Goal: Task Accomplishment & Management: Contribute content

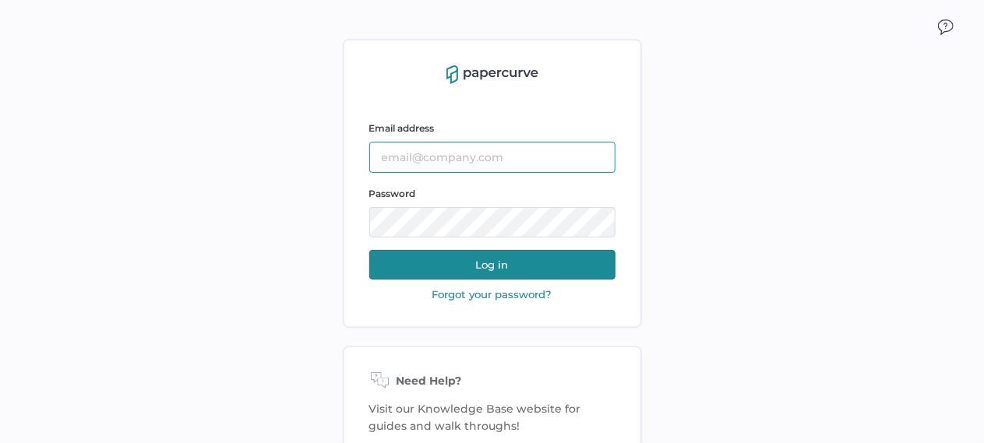
type input "tania.dmytrasz@fresenius-kabi.com"
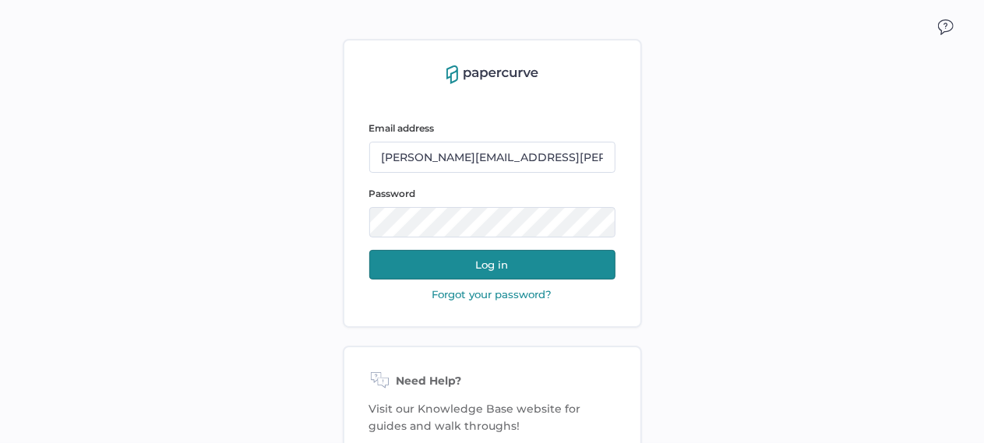
click at [518, 264] on button "Log in" at bounding box center [492, 265] width 246 height 30
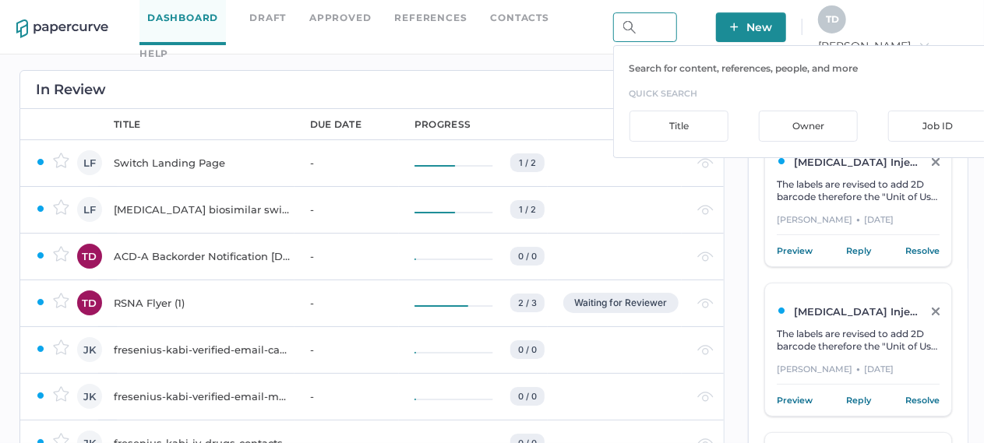
click at [673, 24] on input "text" at bounding box center [645, 27] width 64 height 30
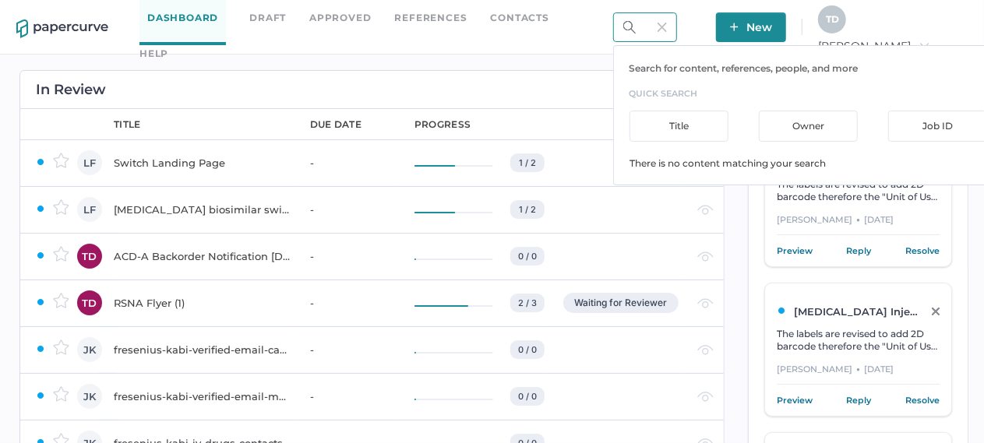
type input "magnesium"
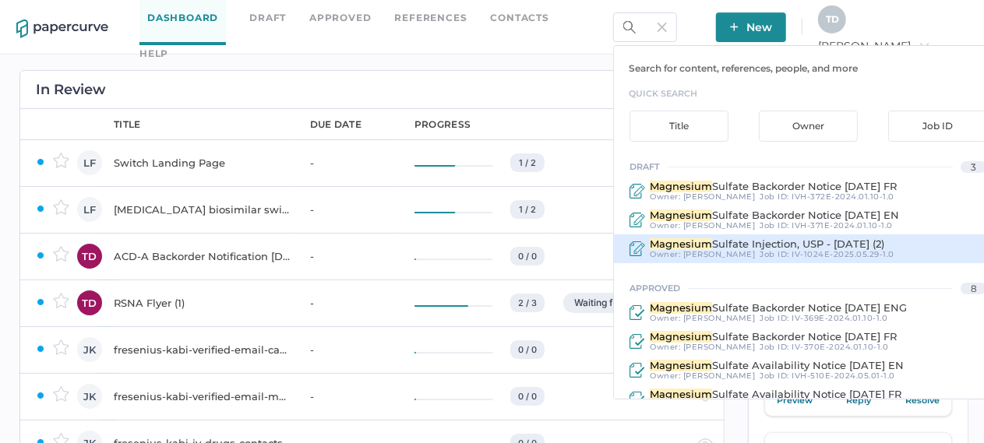
click at [760, 250] on div "Job ID : IV-1024E-2025.05.29-1.0" at bounding box center [827, 254] width 135 height 9
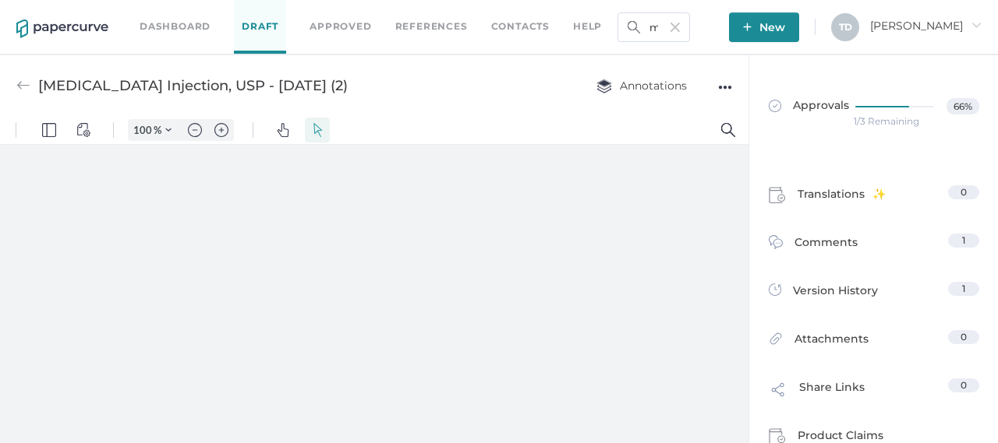
type input "136"
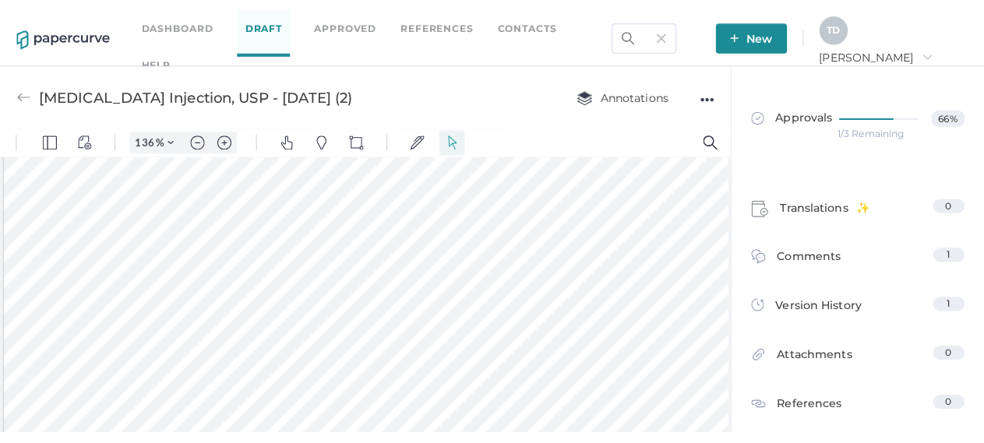
scroll to position [546, 0]
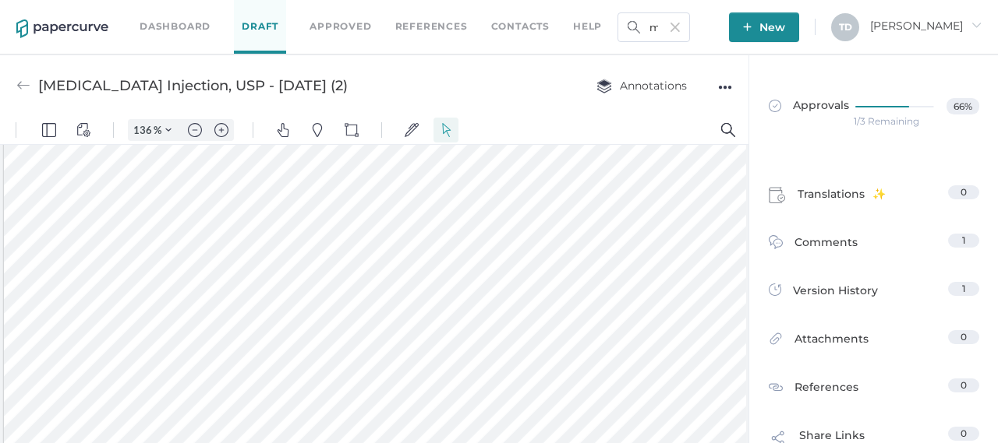
click at [726, 88] on div "●●●" at bounding box center [725, 87] width 14 height 22
click at [680, 199] on span "Upload new version" at bounding box center [663, 206] width 108 height 30
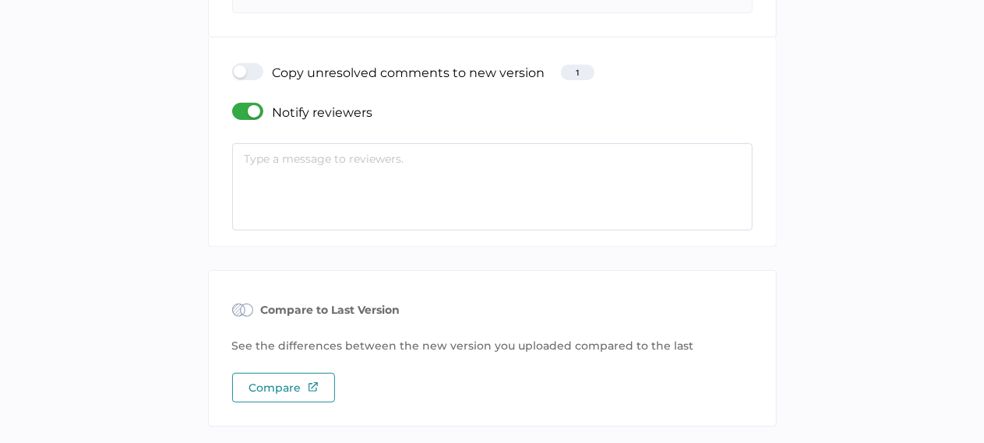
scroll to position [226, 0]
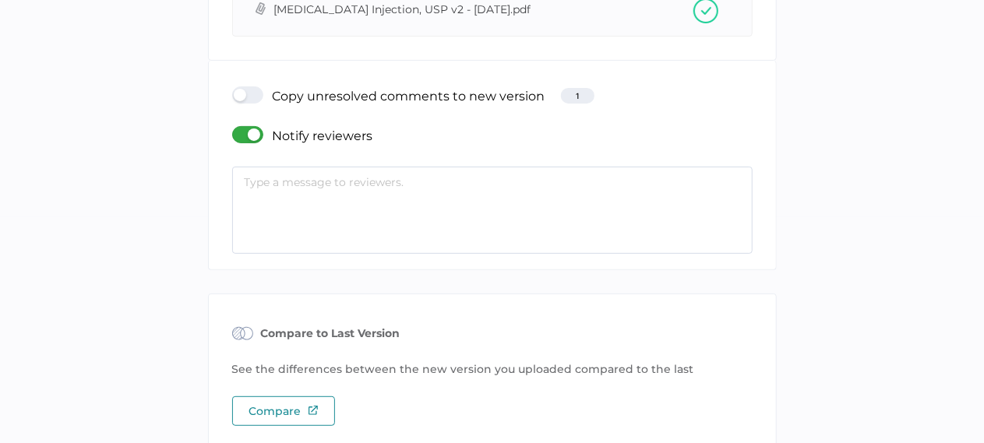
click at [245, 90] on div at bounding box center [252, 95] width 41 height 17
click at [235, 89] on input "checkbox" at bounding box center [235, 89] width 0 height 0
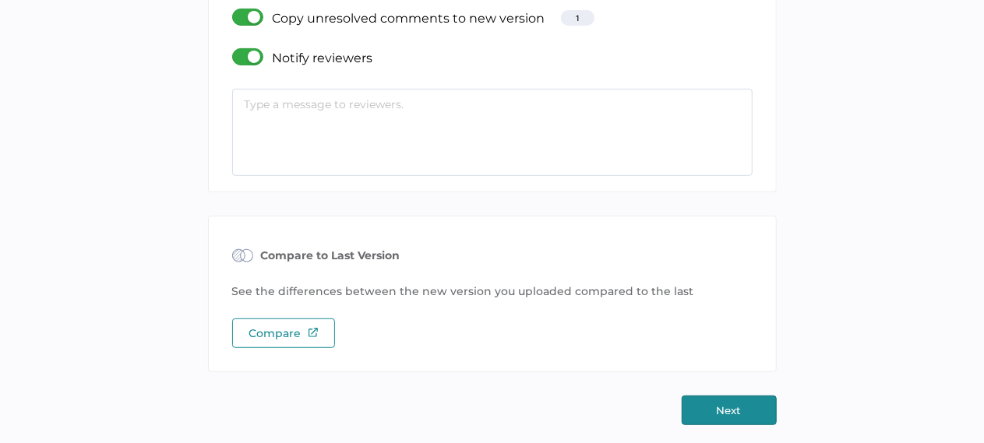
click at [737, 417] on button "Next" at bounding box center [729, 411] width 95 height 30
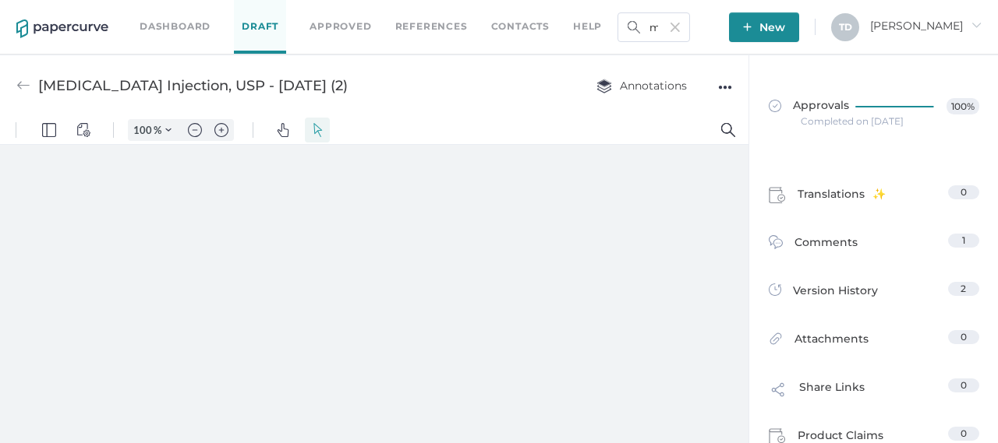
type input "136"
click at [56, 27] on img at bounding box center [62, 28] width 92 height 19
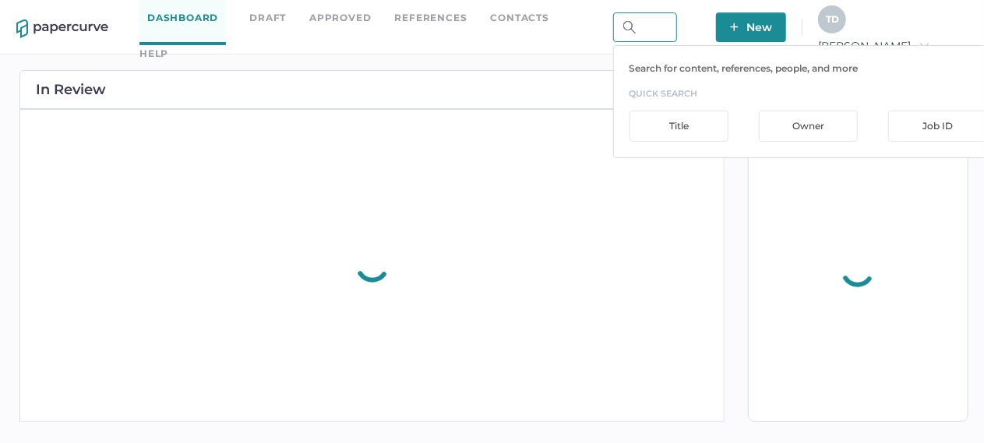
click at [677, 27] on input "text" at bounding box center [645, 27] width 64 height 30
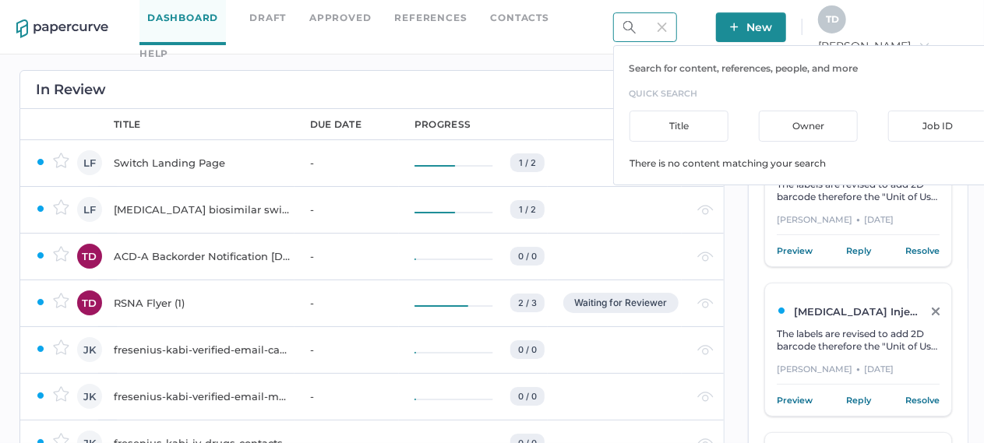
type input "ropivicane"
click at [677, 23] on input "ropivicane" at bounding box center [645, 27] width 64 height 30
click at [677, 34] on input "ropivicane" at bounding box center [645, 27] width 64 height 30
click at [667, 24] on img at bounding box center [662, 27] width 9 height 9
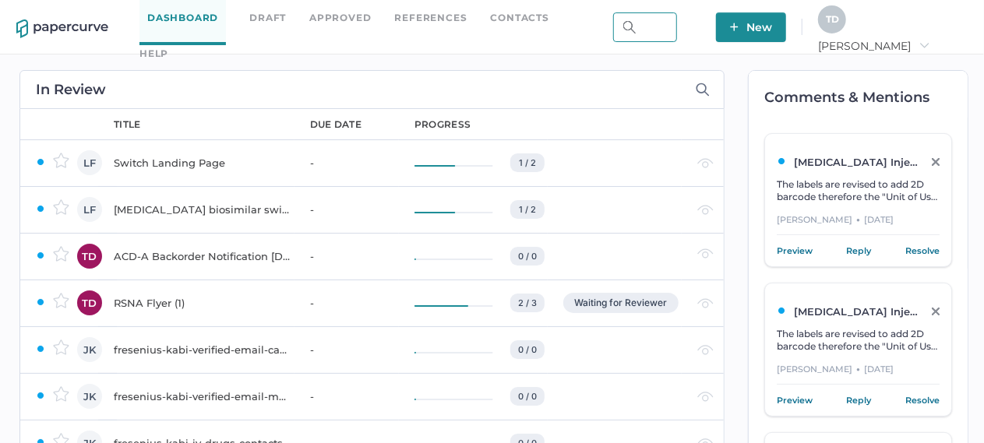
click at [677, 24] on input "text" at bounding box center [645, 27] width 64 height 30
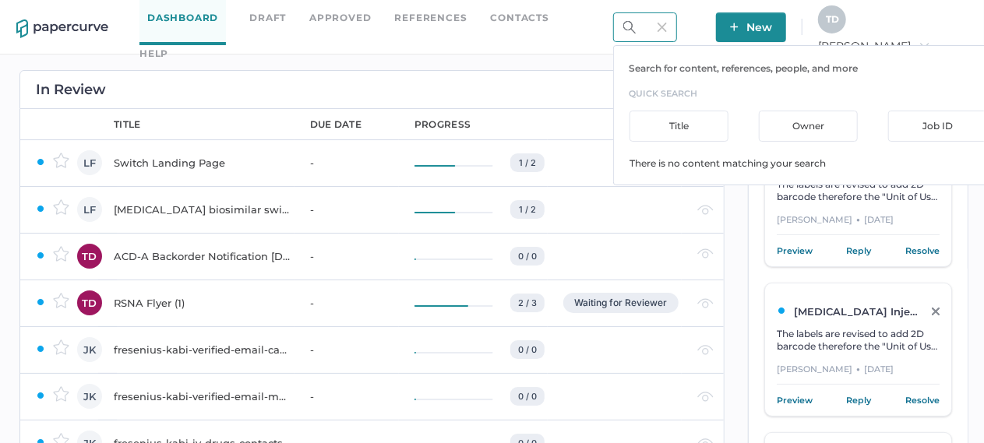
drag, startPoint x: 690, startPoint y: 34, endPoint x: 469, endPoint y: 35, distance: 221.3
click at [469, 35] on div "Dashboard Draft Approved References Contacts help ropivi Search for content, re…" at bounding box center [492, 27] width 984 height 55
type input "ropivicane"
click at [677, 38] on input "ropivicane" at bounding box center [645, 27] width 64 height 30
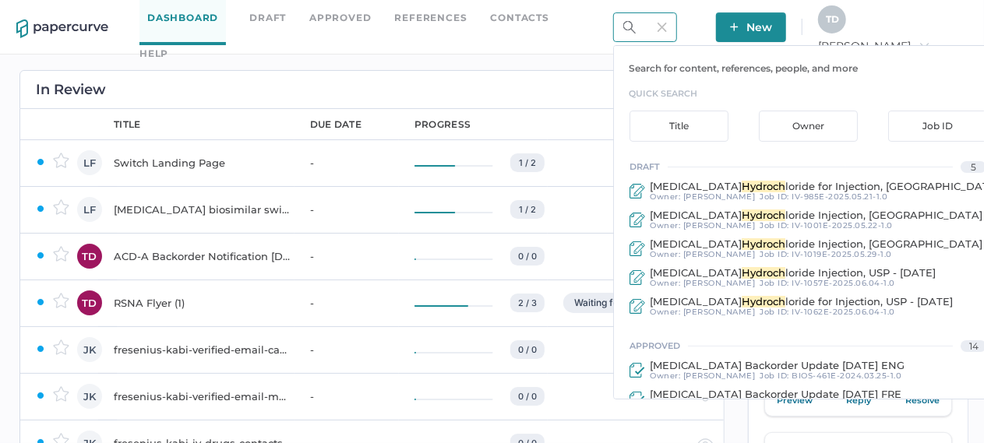
type input "hydroch"
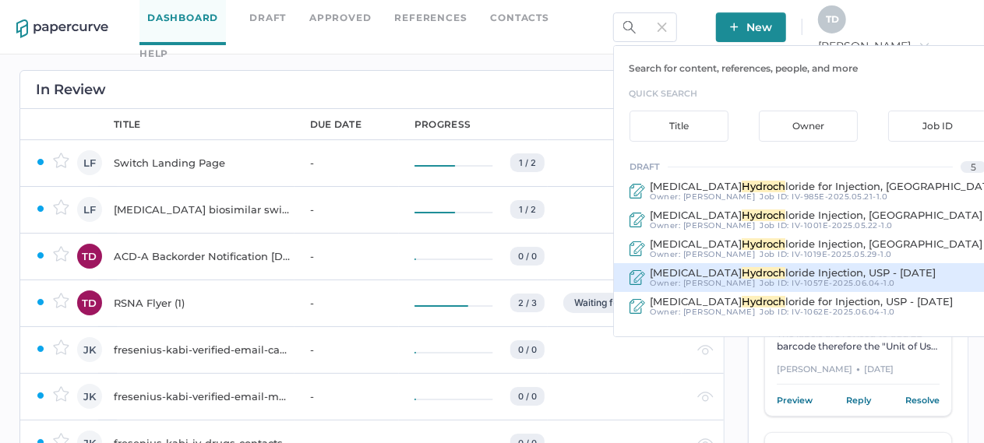
click at [700, 264] on div "Ropivacaine Hydroch loride Injection, USP - September 25, 2023 Owner: Tania Dmy…" at bounding box center [808, 277] width 388 height 29
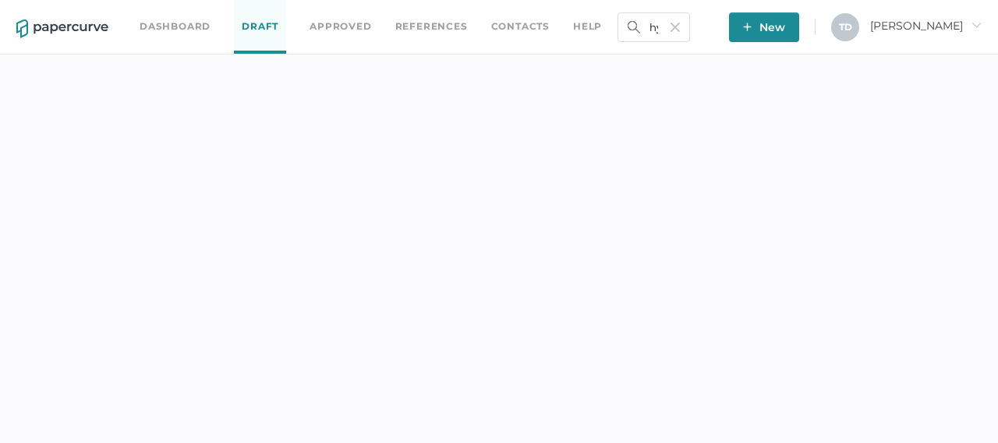
click at [698, 271] on div "Dashboard Draft Approved References Contacts help hydroch New T D Tania arrow_r…" at bounding box center [499, 221] width 998 height 443
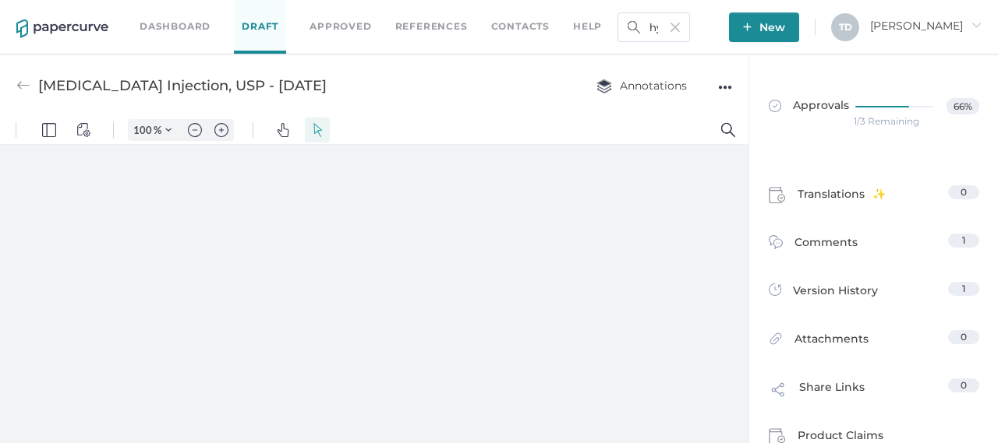
type input "136"
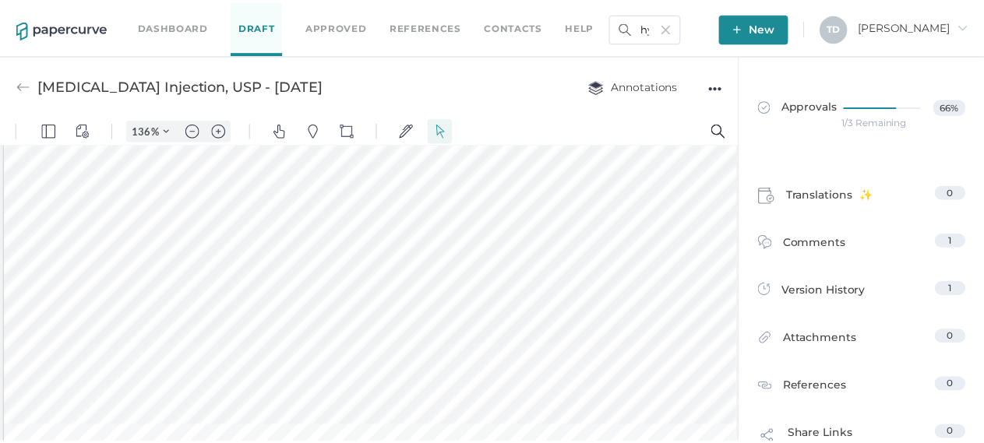
scroll to position [159, 0]
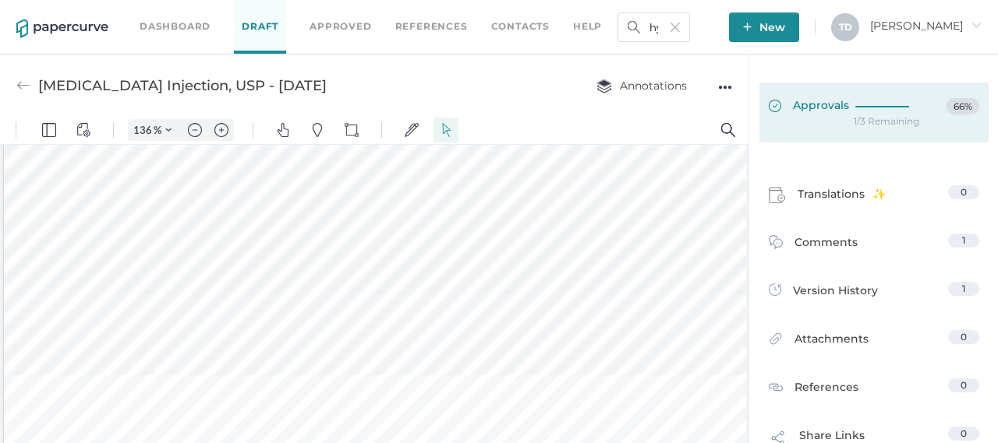
click at [825, 101] on span "Approvals" at bounding box center [808, 106] width 80 height 17
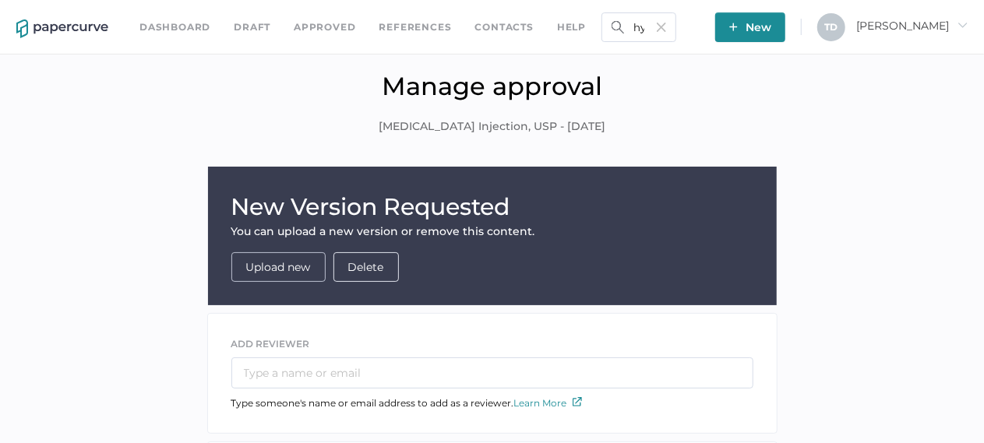
click at [300, 274] on span "Upload new" at bounding box center [278, 267] width 65 height 28
click at [279, 261] on link "Upload new" at bounding box center [278, 267] width 65 height 14
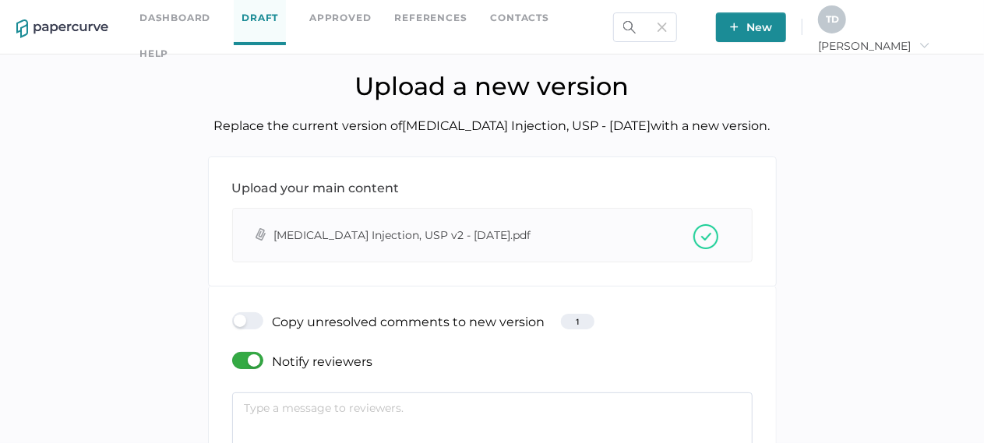
scroll to position [234, 0]
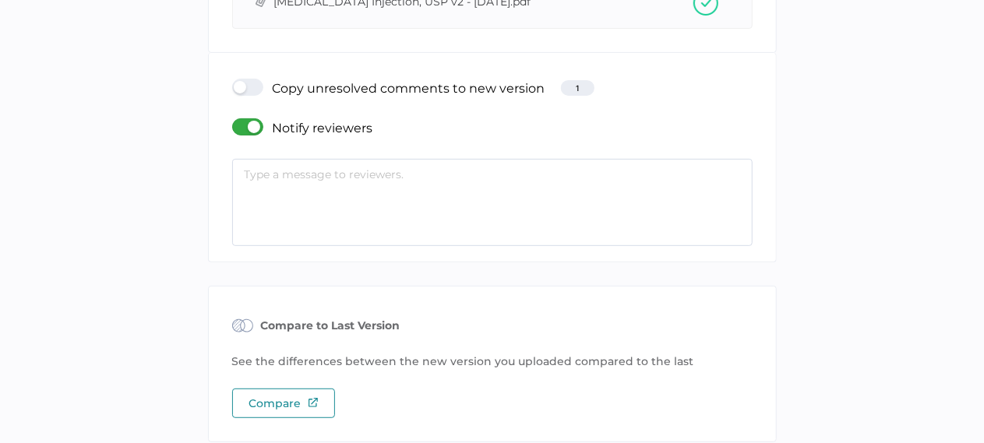
click at [252, 84] on div at bounding box center [252, 87] width 41 height 17
click at [235, 81] on input "checkbox" at bounding box center [235, 81] width 0 height 0
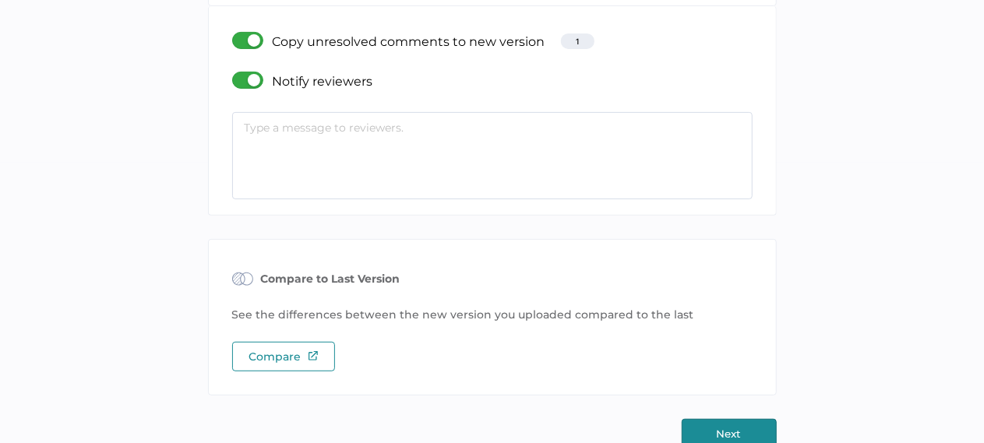
scroll to position [304, 0]
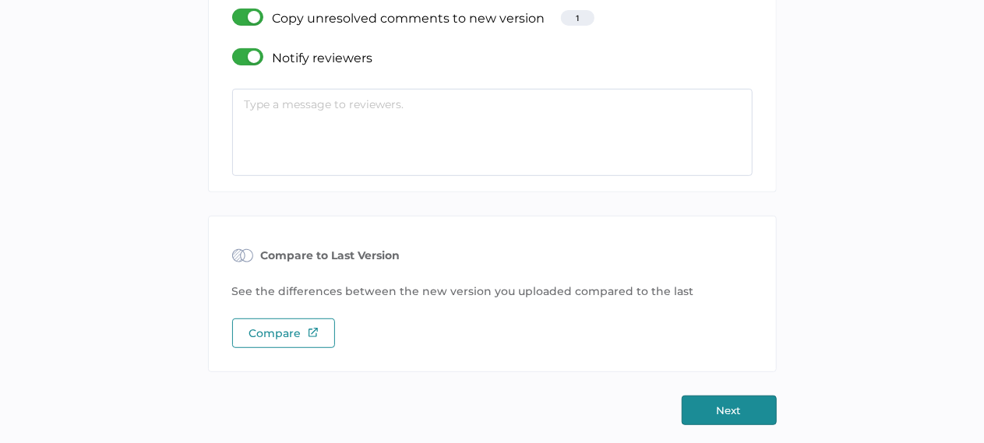
click at [750, 404] on button "Next" at bounding box center [729, 411] width 95 height 30
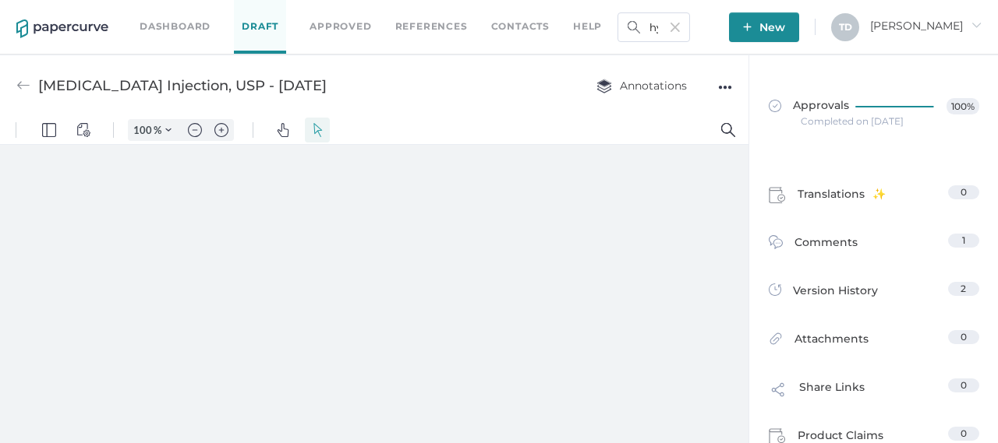
type input "136"
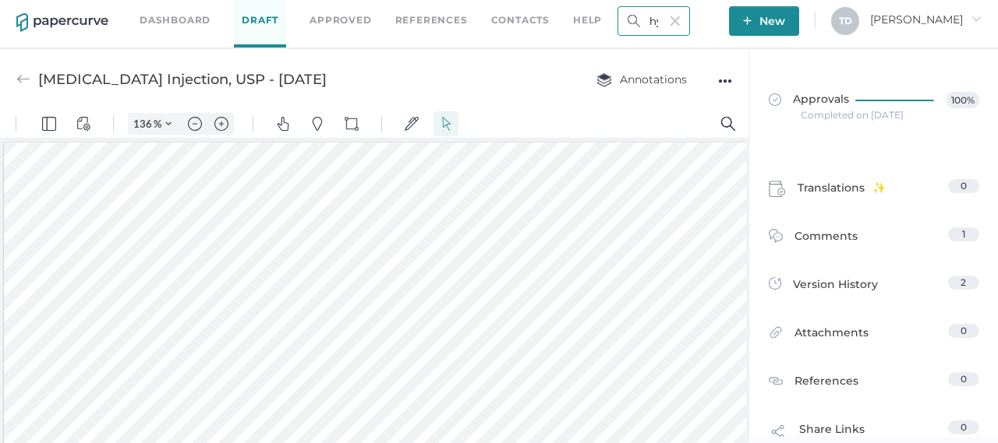
click at [690, 23] on input "hydroch" at bounding box center [653, 21] width 72 height 30
click at [69, 16] on img at bounding box center [62, 22] width 92 height 19
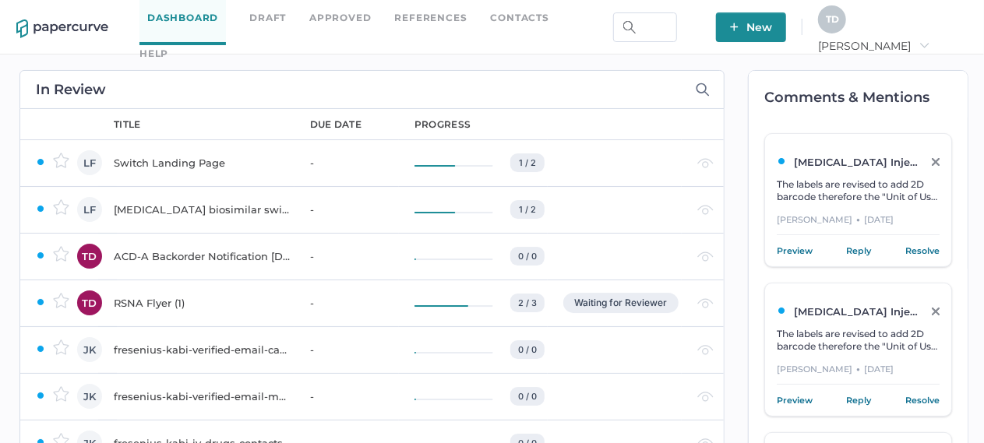
click at [772, 35] on span "New" at bounding box center [751, 27] width 42 height 30
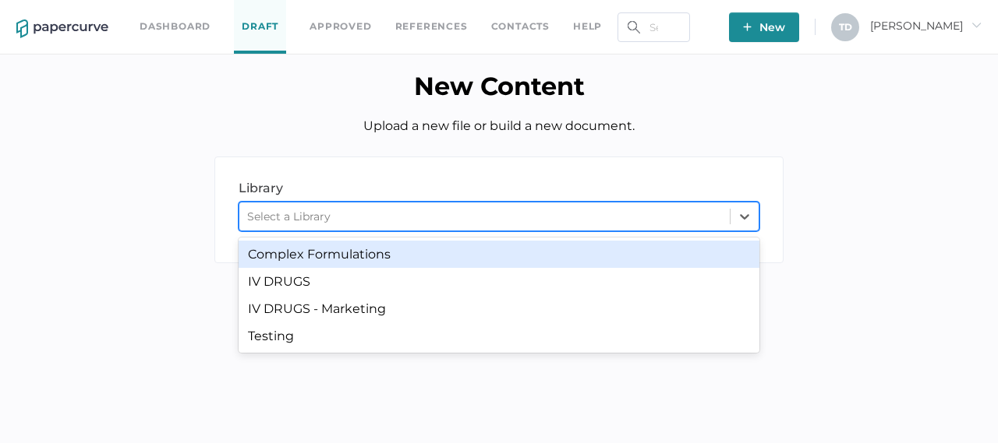
click at [348, 211] on div "Select a Library" at bounding box center [484, 216] width 490 height 23
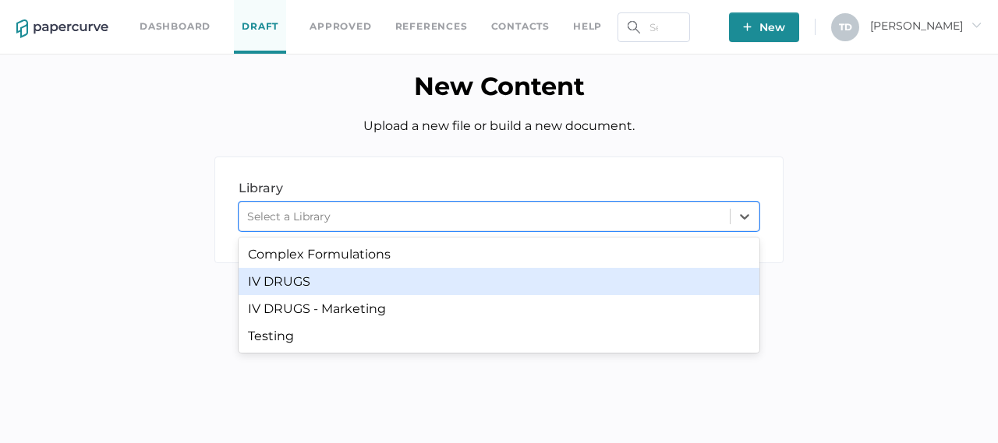
click at [376, 88] on h1 "New Content" at bounding box center [499, 86] width 974 height 30
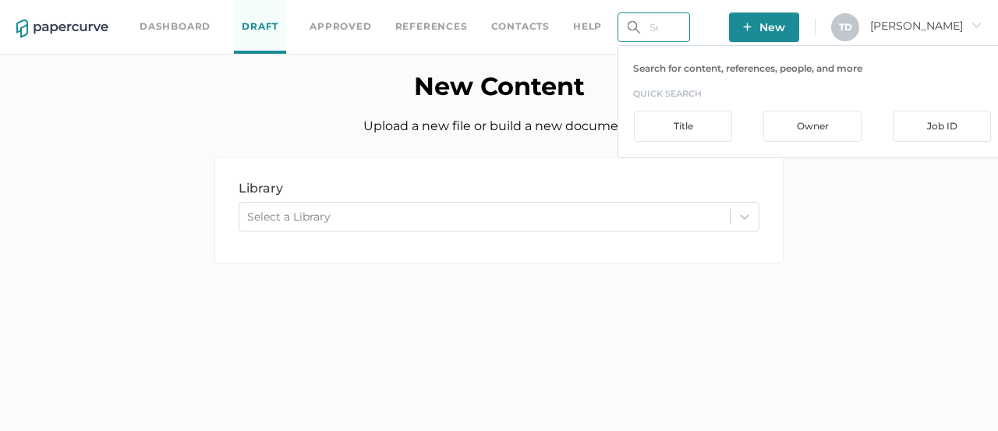
click at [690, 39] on input "text" at bounding box center [653, 27] width 72 height 30
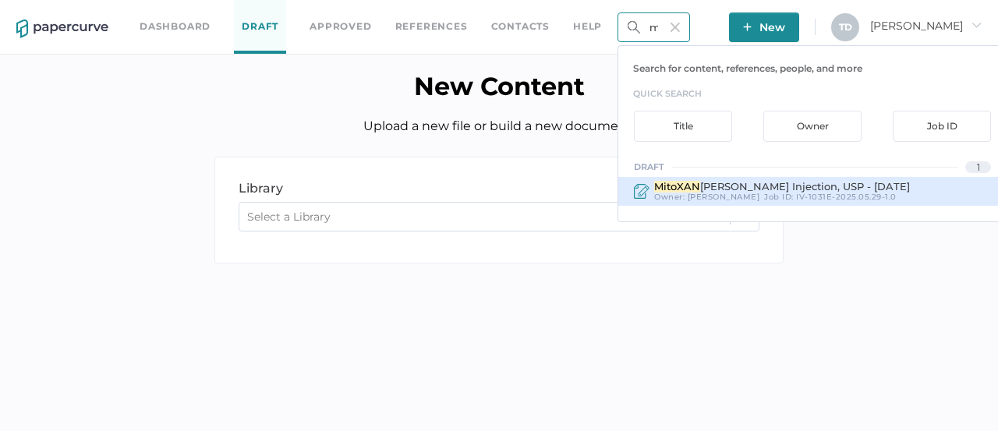
type input "mitoxan"
click at [719, 192] on span "[PERSON_NAME]" at bounding box center [723, 197] width 72 height 10
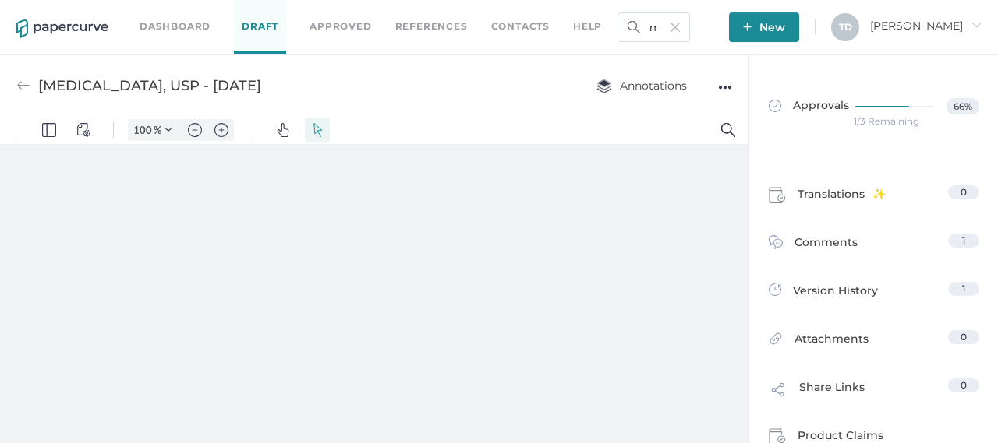
type input "136"
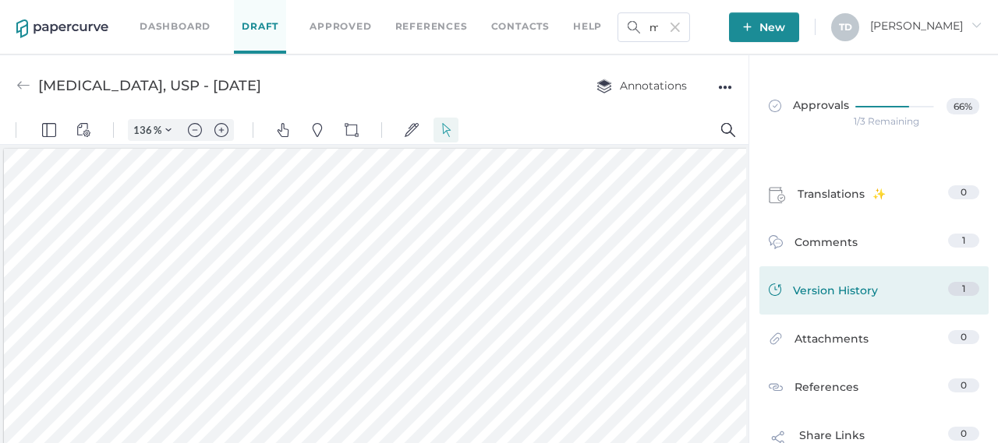
click at [795, 291] on span "Version History" at bounding box center [835, 293] width 85 height 22
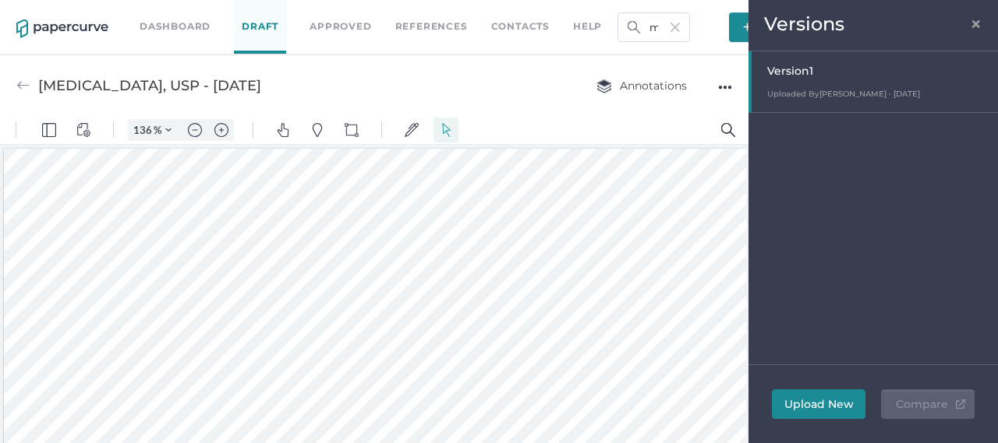
click at [828, 397] on button "Upload New" at bounding box center [819, 405] width 94 height 30
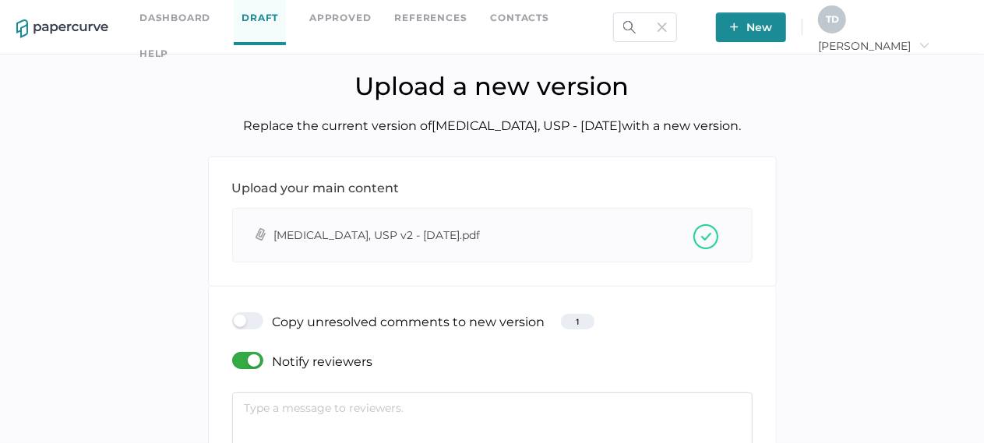
scroll to position [304, 0]
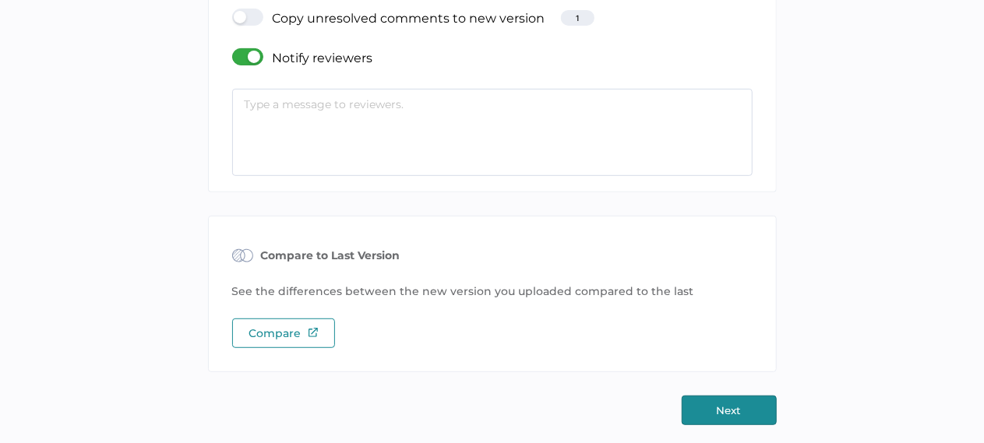
click at [722, 404] on button "Next" at bounding box center [729, 411] width 95 height 30
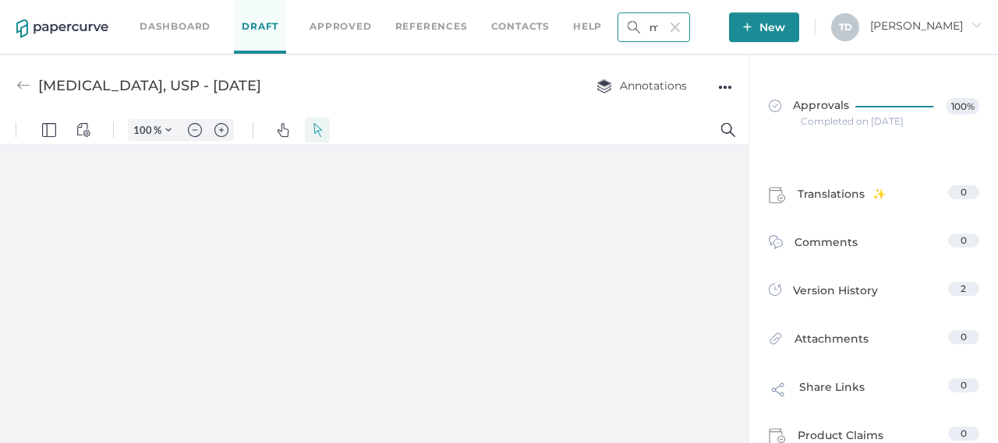
click at [676, 32] on input "mitoxan" at bounding box center [653, 27] width 72 height 30
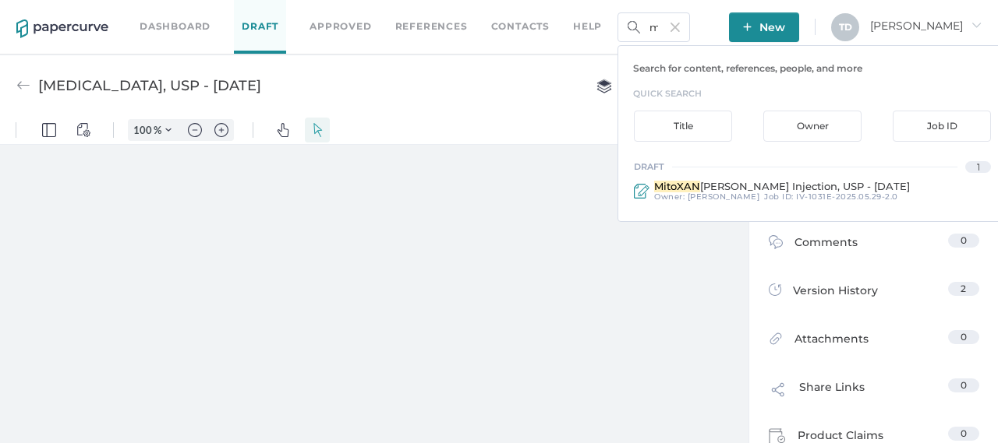
click at [680, 23] on img at bounding box center [674, 27] width 9 height 9
type input "136"
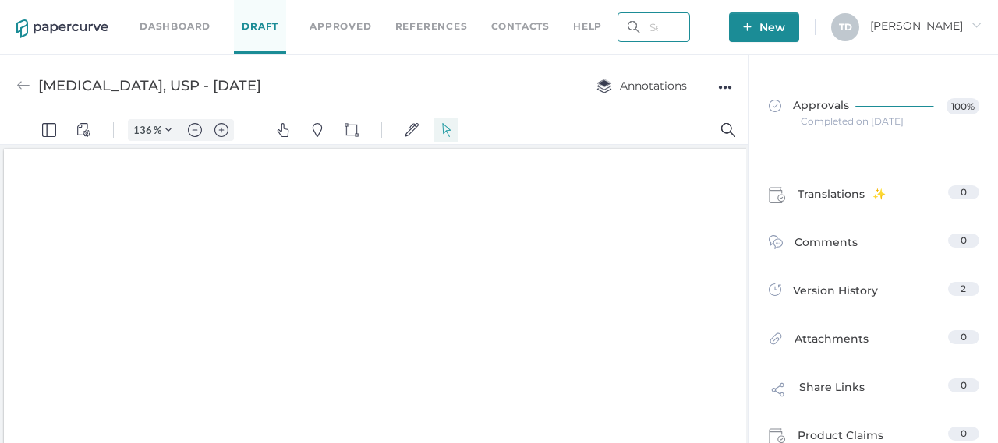
click at [690, 24] on input "text" at bounding box center [653, 27] width 72 height 30
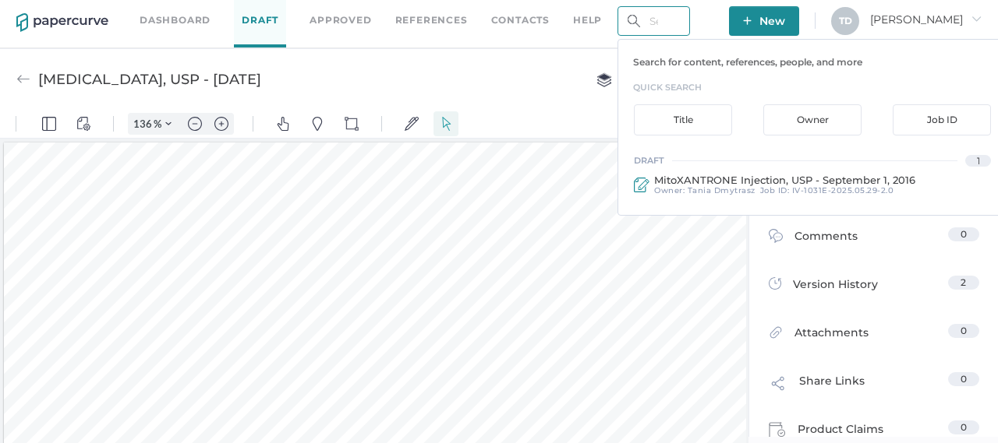
scroll to position [3, 0]
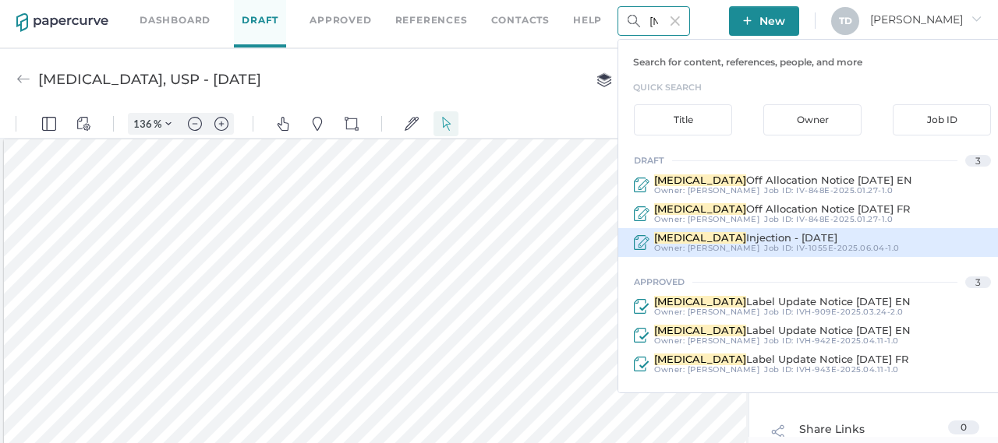
type input "propofol"
click at [741, 243] on span "[PERSON_NAME]" at bounding box center [723, 248] width 72 height 10
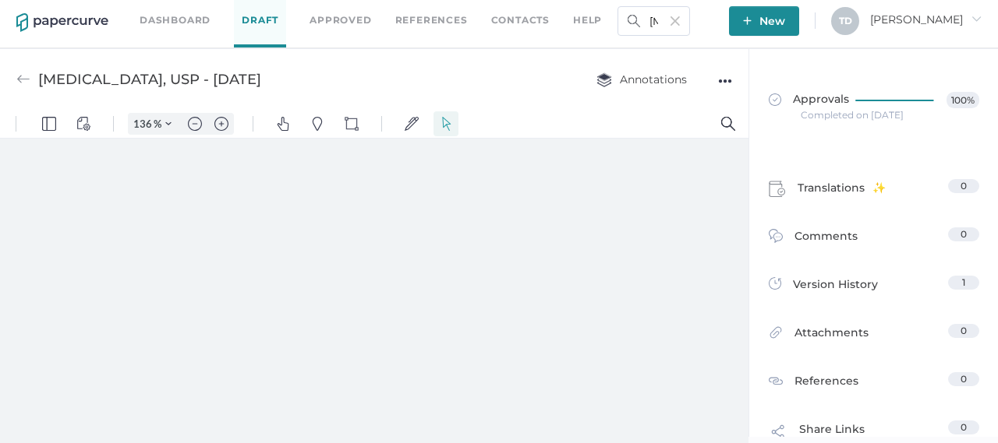
type input "100"
type input "[MEDICAL_DATA] Injection - [DATE]"
type input "136"
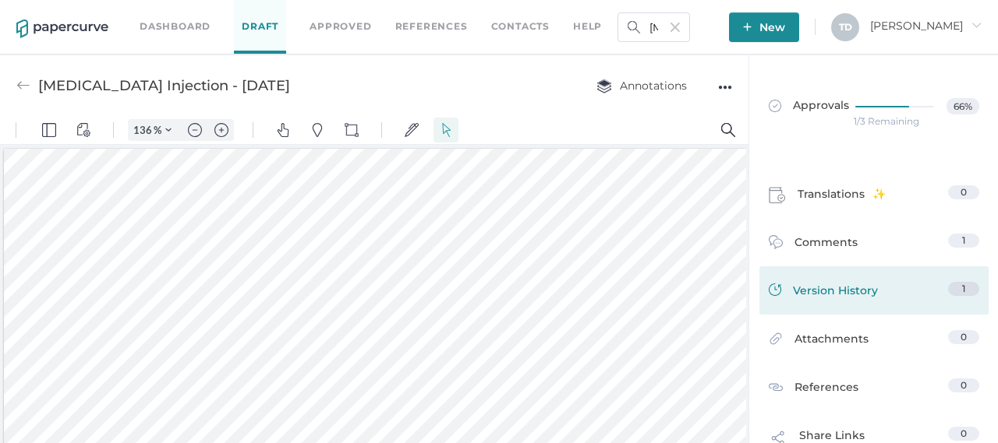
click at [812, 288] on span "Version History" at bounding box center [835, 293] width 85 height 22
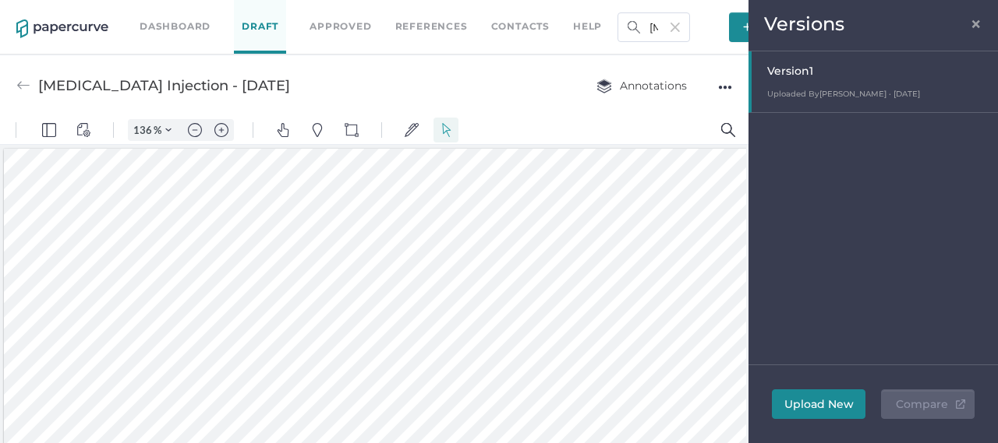
click at [854, 406] on button "Upload New" at bounding box center [819, 405] width 94 height 30
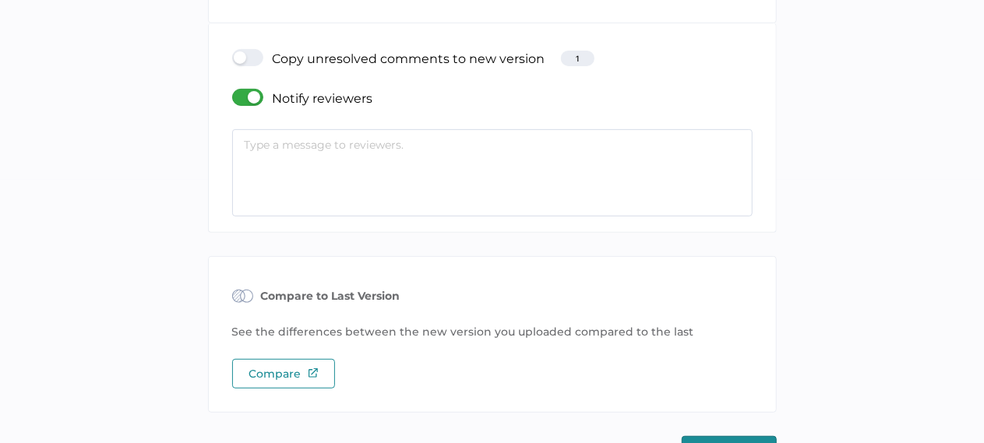
scroll to position [304, 0]
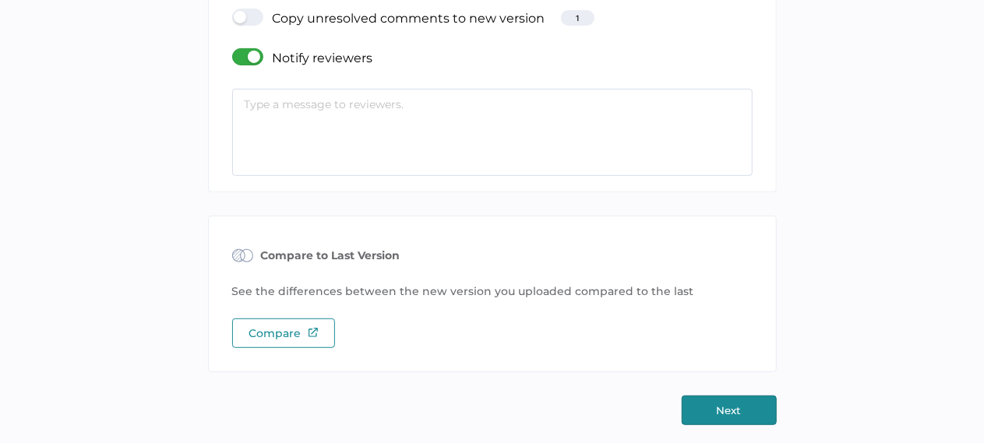
click at [246, 10] on div at bounding box center [252, 17] width 41 height 17
click at [235, 11] on input "checkbox" at bounding box center [235, 11] width 0 height 0
click at [774, 411] on button "Next" at bounding box center [729, 411] width 95 height 30
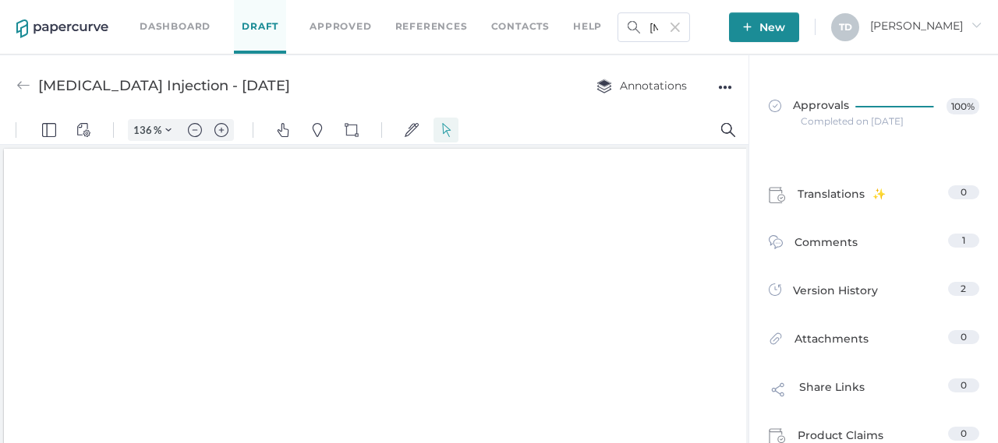
type input "136"
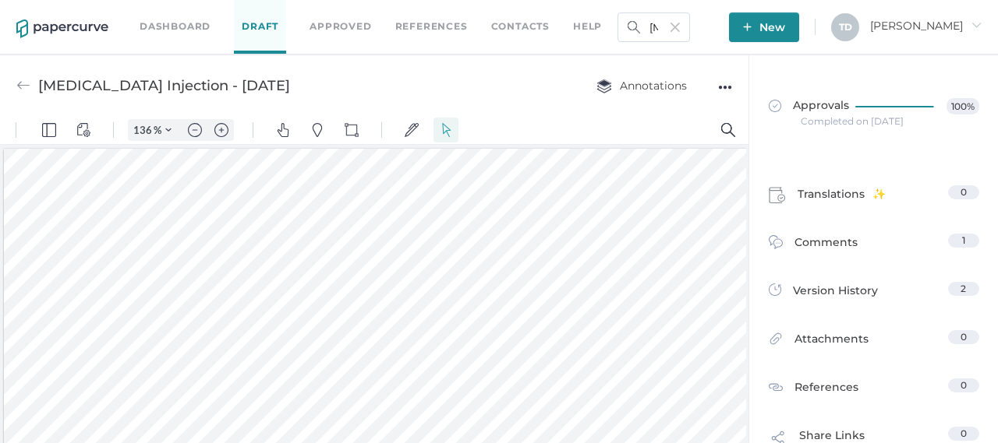
scroll to position [3, 0]
